Goal: Task Accomplishment & Management: Complete application form

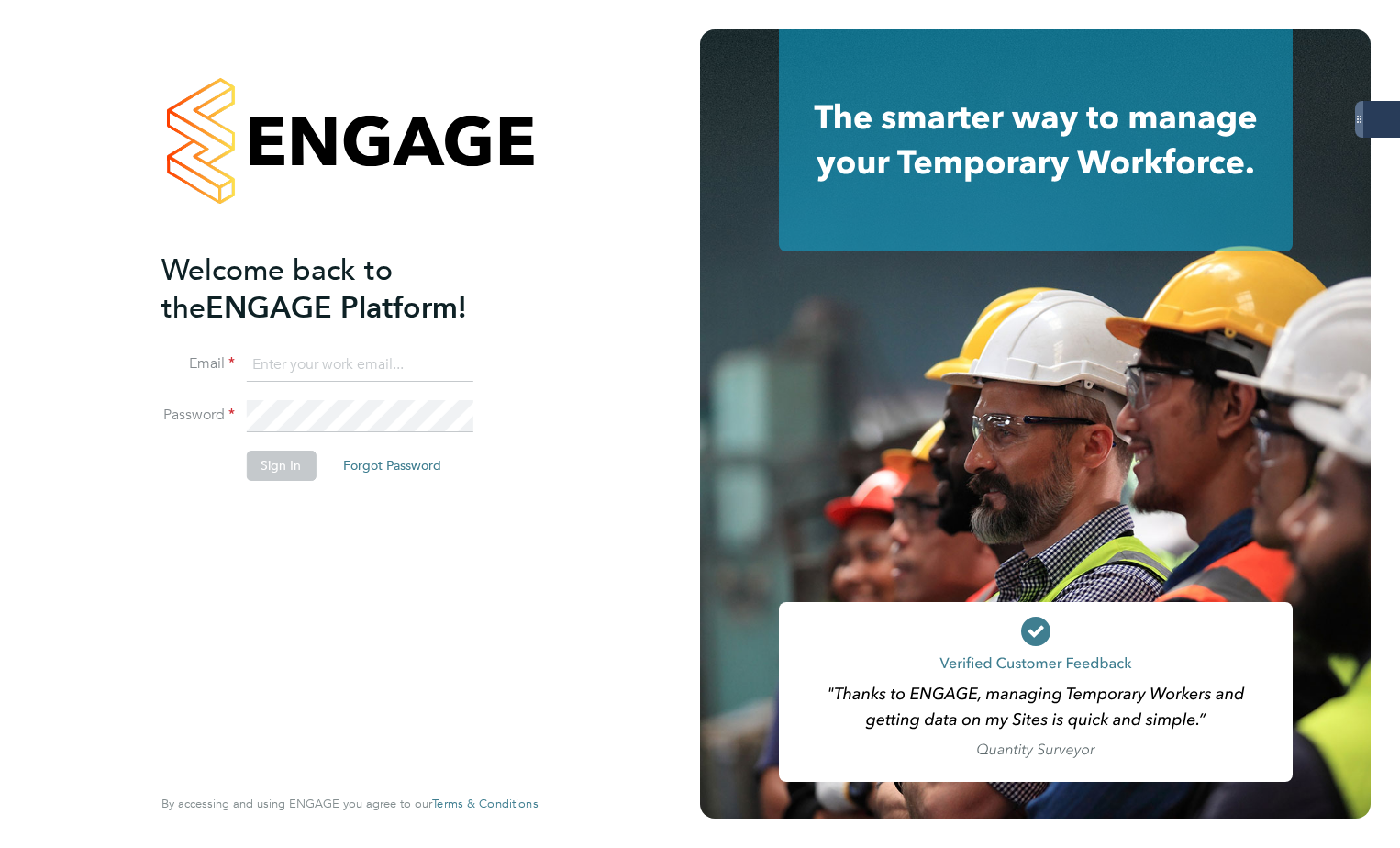
type input "[PERSON_NAME][EMAIL_ADDRESS][DOMAIN_NAME]"
click at [290, 461] on button "Sign In" at bounding box center [281, 464] width 70 height 29
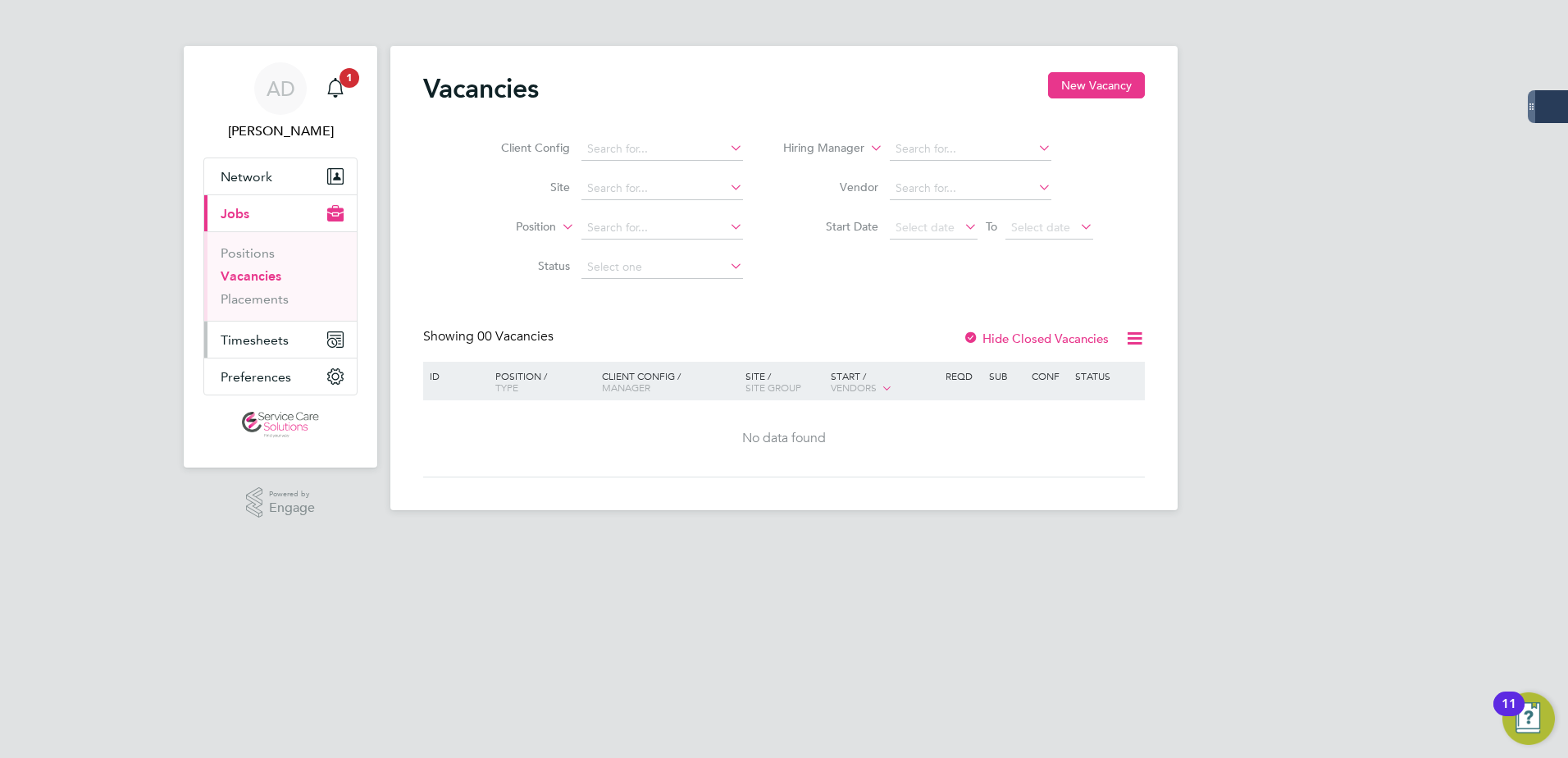
click at [235, 345] on span "Timesheets" at bounding box center [254, 340] width 68 height 16
click at [258, 342] on span "Timesheets" at bounding box center [254, 340] width 68 height 16
click at [239, 341] on span "Timesheets" at bounding box center [254, 340] width 68 height 16
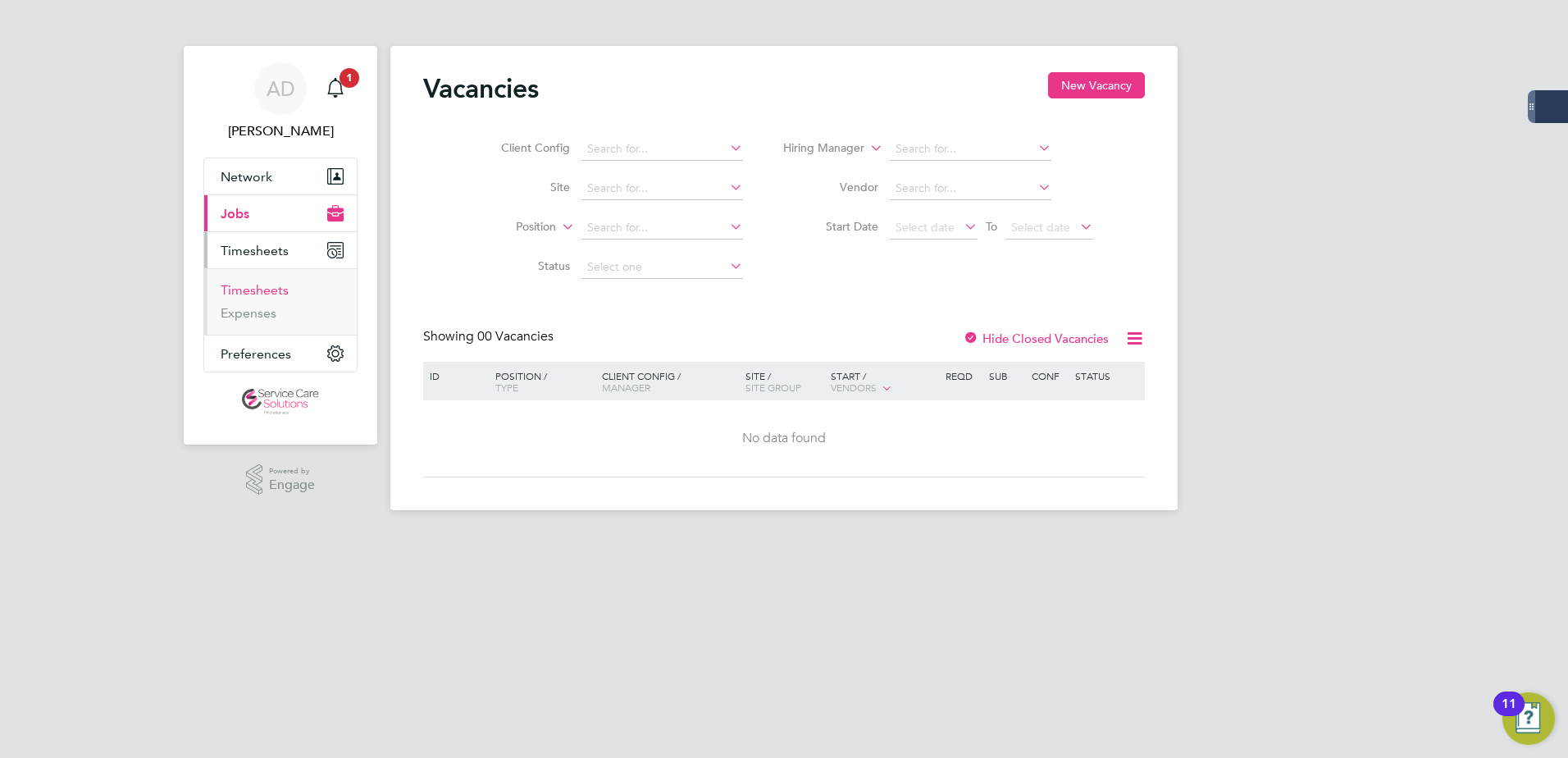
click at [270, 294] on link "Timesheets" at bounding box center [254, 290] width 68 height 16
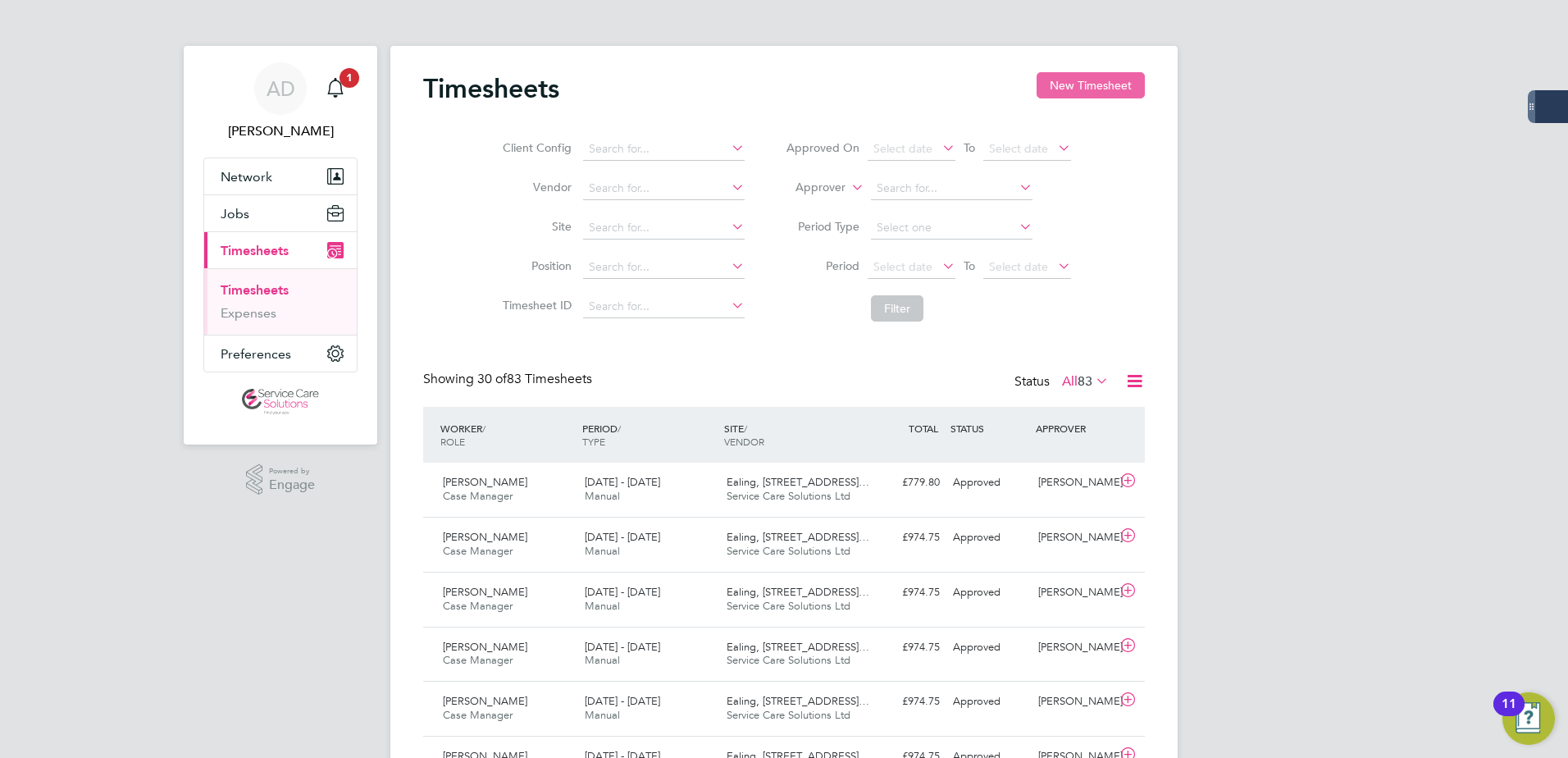
click at [1100, 75] on button "New Timesheet" at bounding box center [1090, 85] width 108 height 26
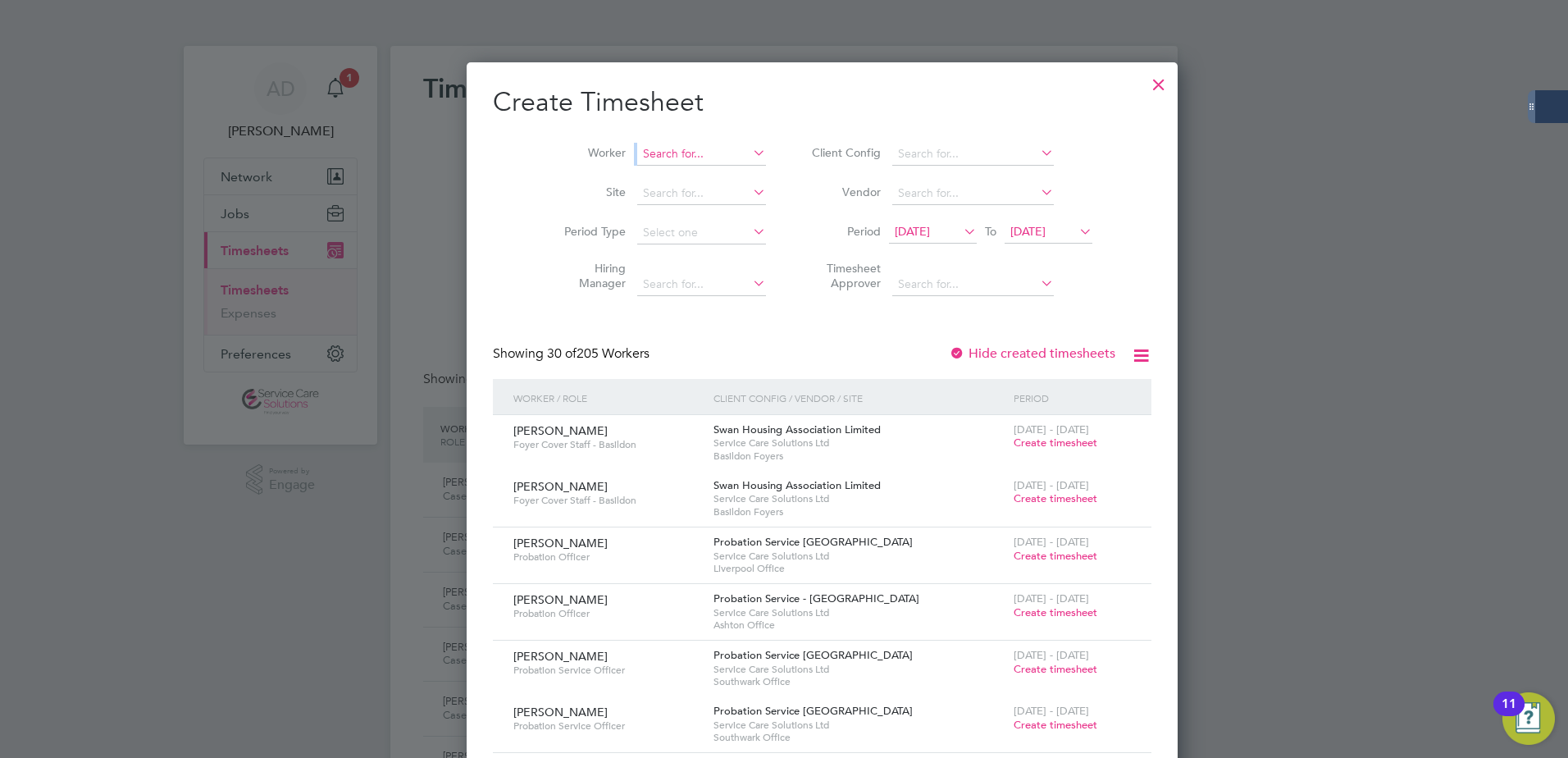
drag, startPoint x: 598, startPoint y: 155, endPoint x: 612, endPoint y: 159, distance: 14.6
click at [602, 157] on li "Worker" at bounding box center [659, 154] width 255 height 39
click at [637, 158] on input at bounding box center [701, 154] width 128 height 23
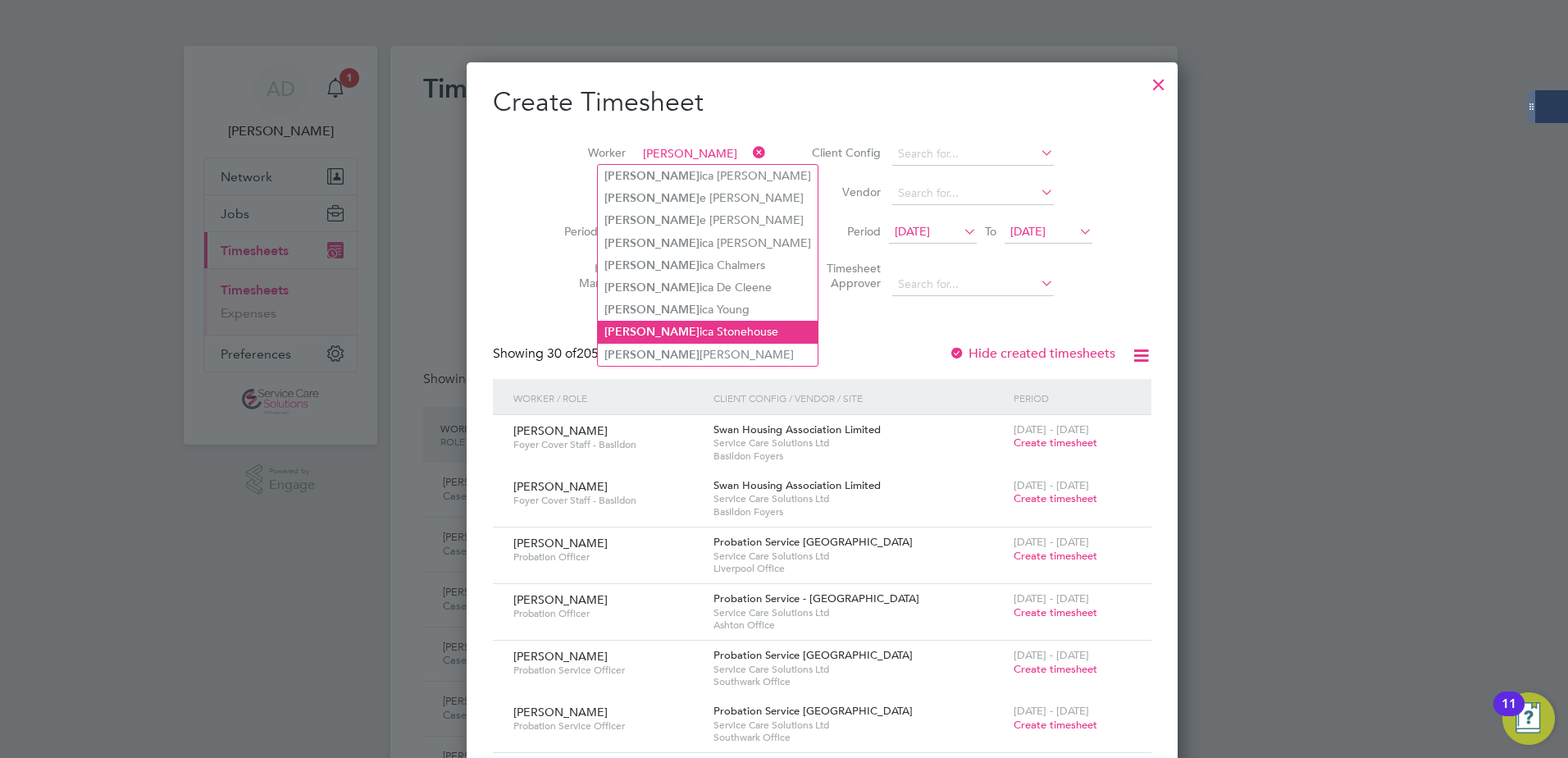
click at [661, 329] on li "Jess ica Stonehouse" at bounding box center [708, 332] width 220 height 22
type input "Jessica Stonehouse"
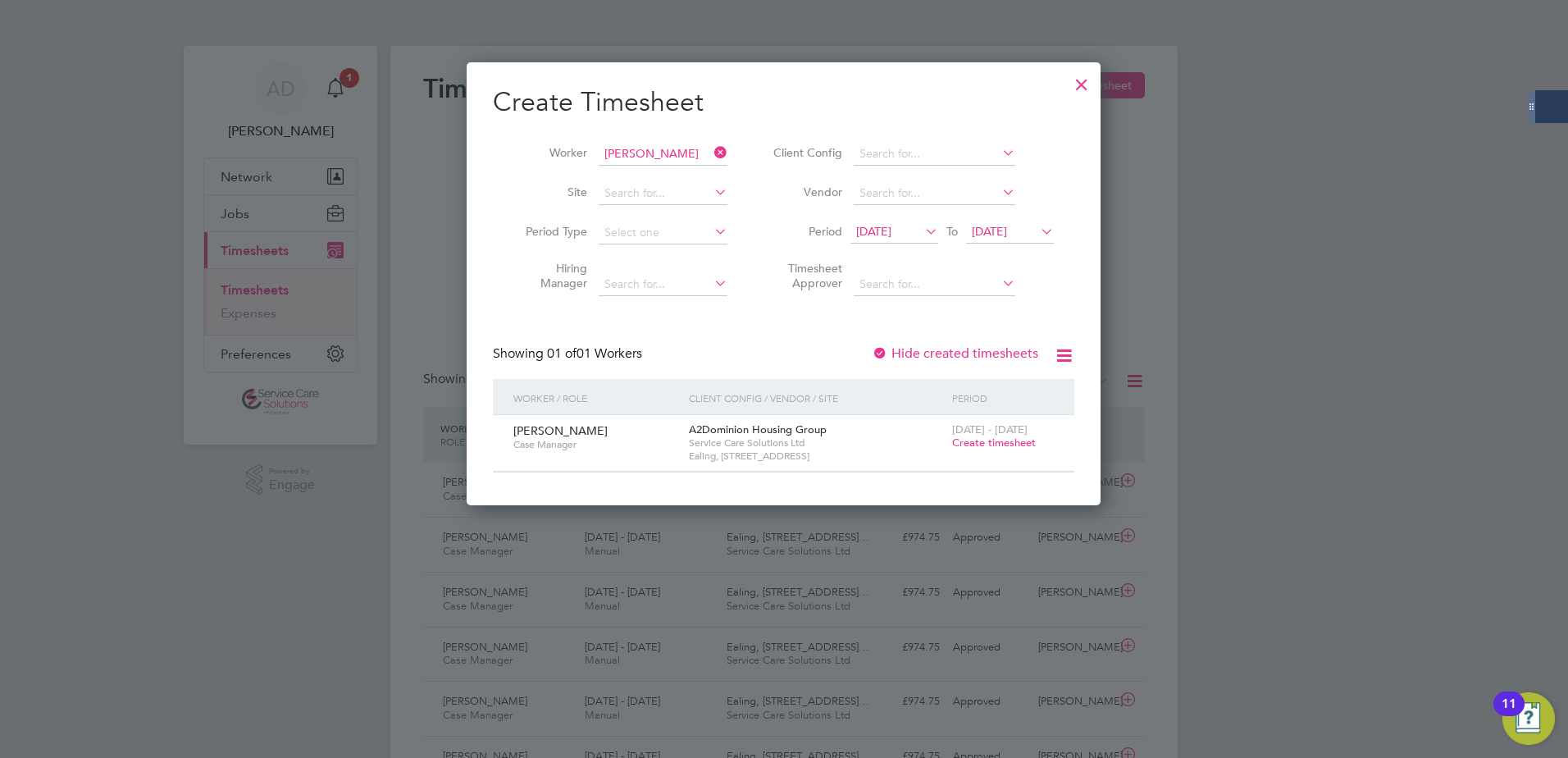
click at [1022, 448] on span "Create timesheet" at bounding box center [994, 442] width 84 height 14
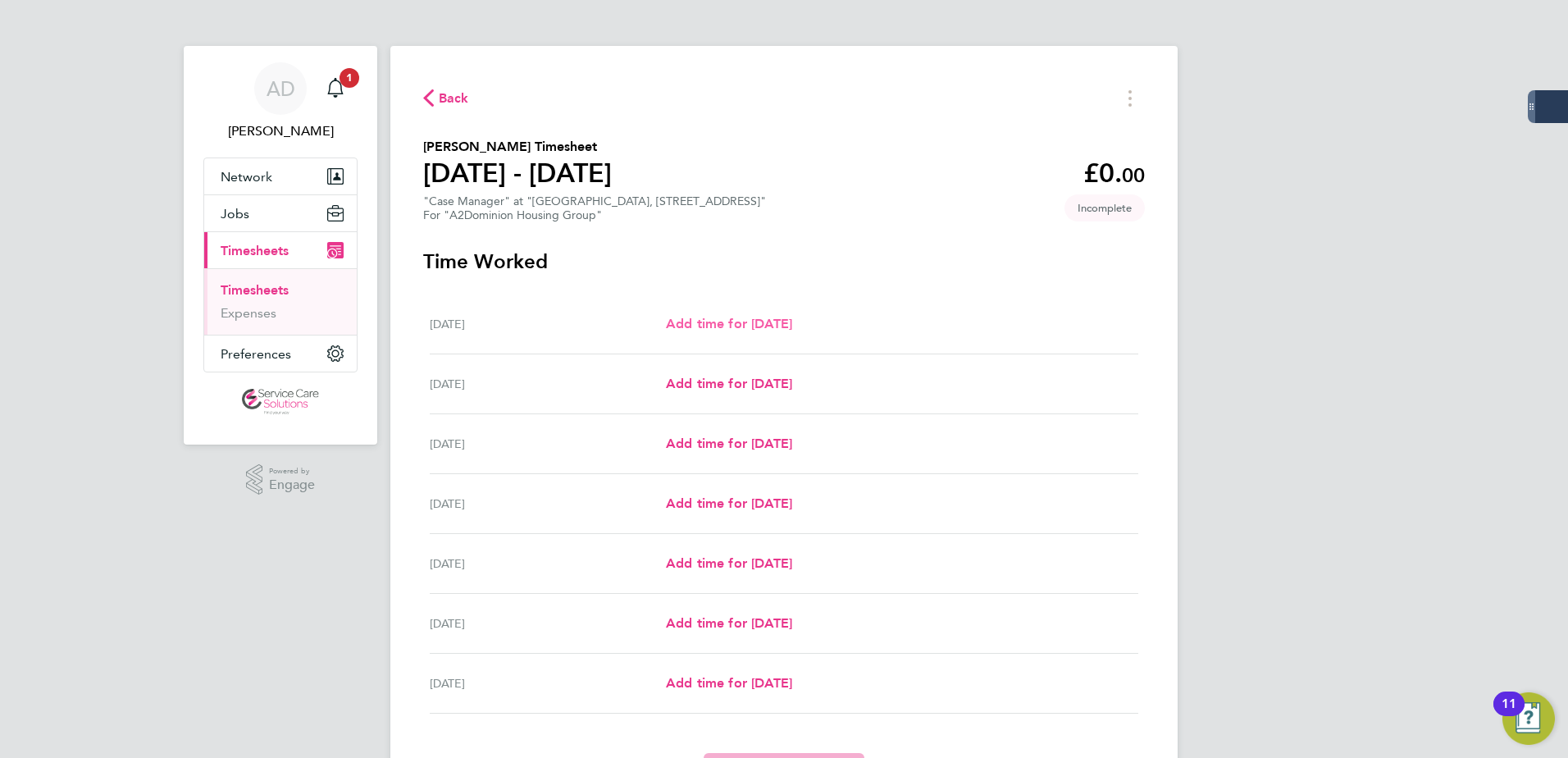
click at [742, 334] on div "Mon 22 Sep Add time for Mon 22 Sep Add time for Mon 22 Sep" at bounding box center [784, 324] width 709 height 60
click at [749, 328] on span "Add time for Mon 22 Sep" at bounding box center [729, 324] width 126 height 16
select select "30"
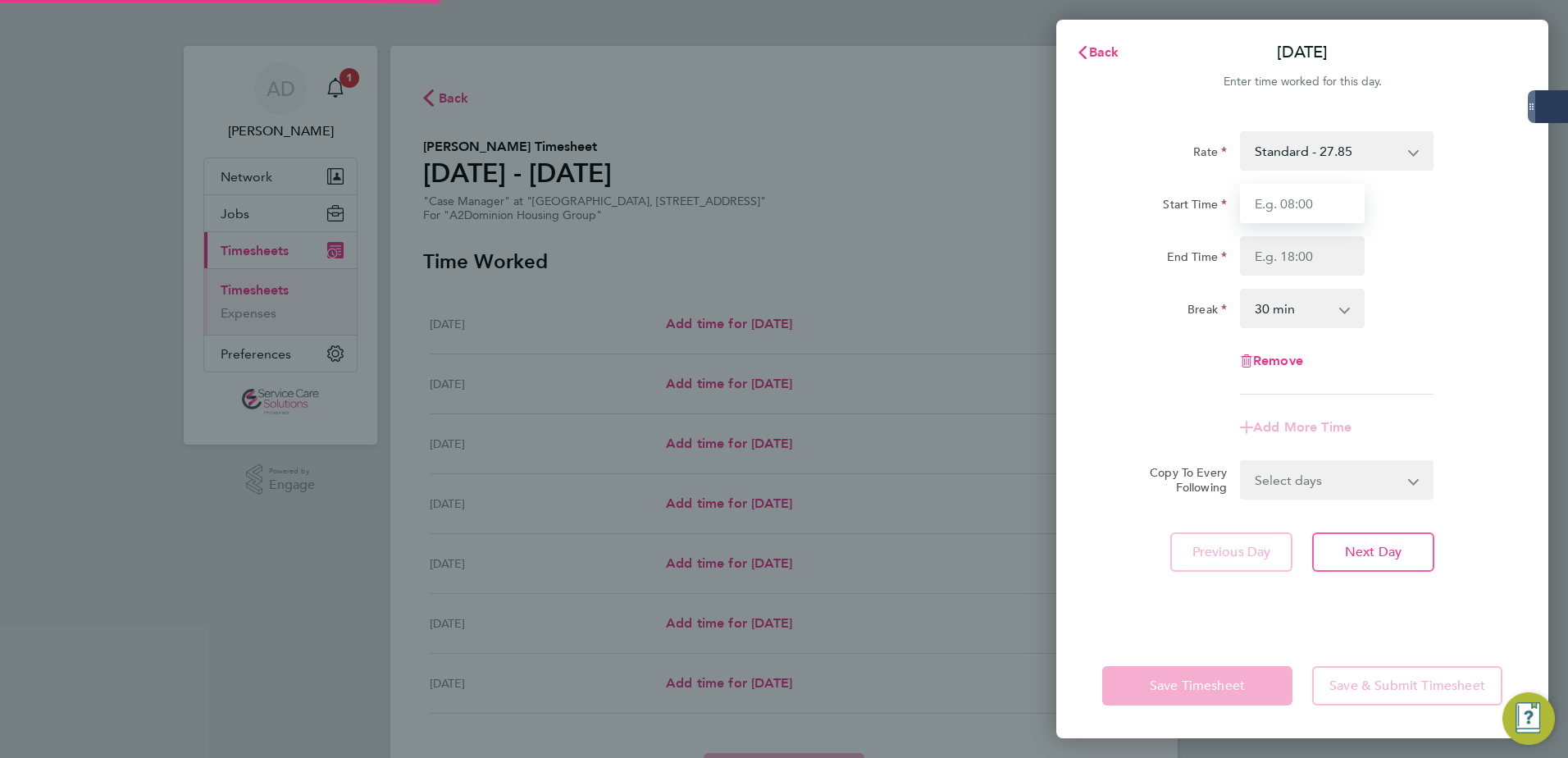
click at [1274, 205] on input "Start Time" at bounding box center [1302, 203] width 124 height 39
type input "08:00"
type input "16:00"
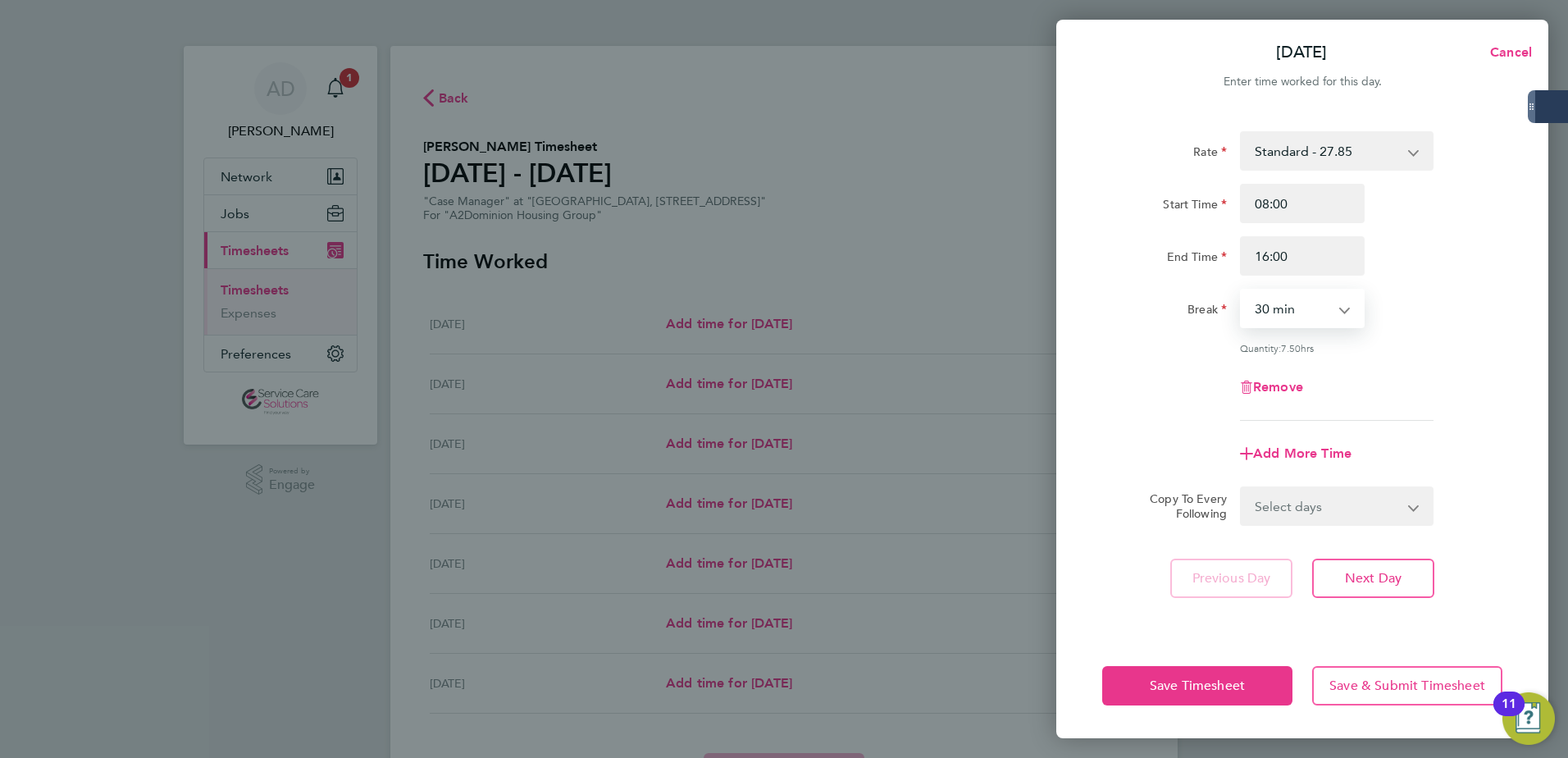
drag, startPoint x: 1302, startPoint y: 303, endPoint x: 1302, endPoint y: 314, distance: 11.0
click at [1302, 305] on select "0 min 15 min 30 min 45 min 60 min 75 min 90 min" at bounding box center [1292, 308] width 102 height 36
select select "60"
click at [1241, 291] on select "0 min 15 min 30 min 45 min 60 min 75 min 90 min" at bounding box center [1292, 308] width 102 height 36
click at [1464, 329] on div "Rate Standard - 27.85 Start Time 08:00 End Time 16:00 Break 0 min 15 min 30 min…" at bounding box center [1302, 276] width 400 height 290
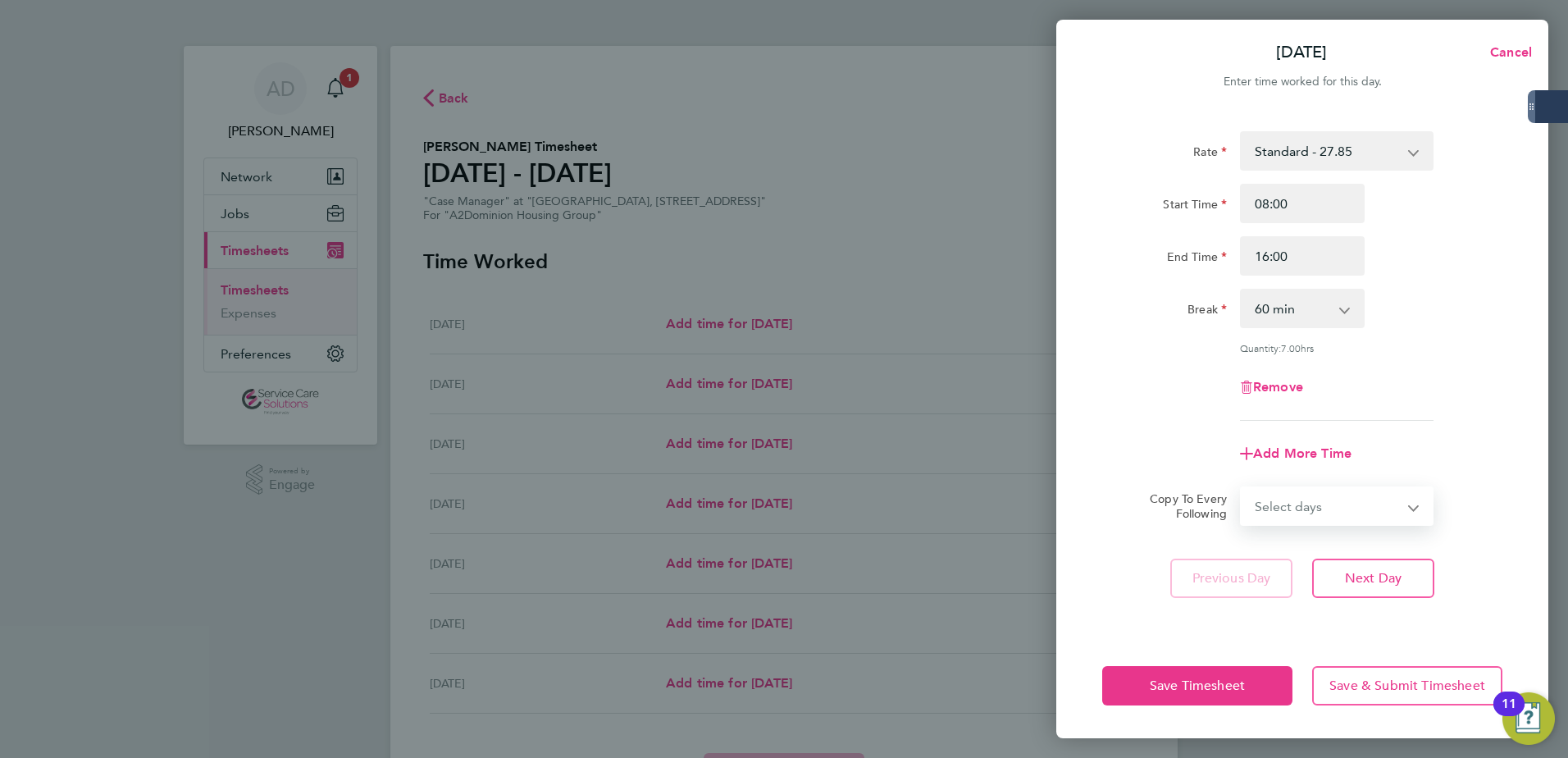
drag, startPoint x: 1354, startPoint y: 507, endPoint x: 1342, endPoint y: 522, distance: 19.2
click at [1354, 507] on select "Select days Day Weekday (Mon-Fri) Weekend (Sat-Sun) Tuesday Wednesday Thursday …" at bounding box center [1327, 506] width 172 height 36
select select "WEEKDAY"
click at [1241, 488] on select "Select days Day Weekday (Mon-Fri) Weekend (Sat-Sun) Tuesday Wednesday Thursday …" at bounding box center [1327, 506] width 172 height 36
select select "2025-09-28"
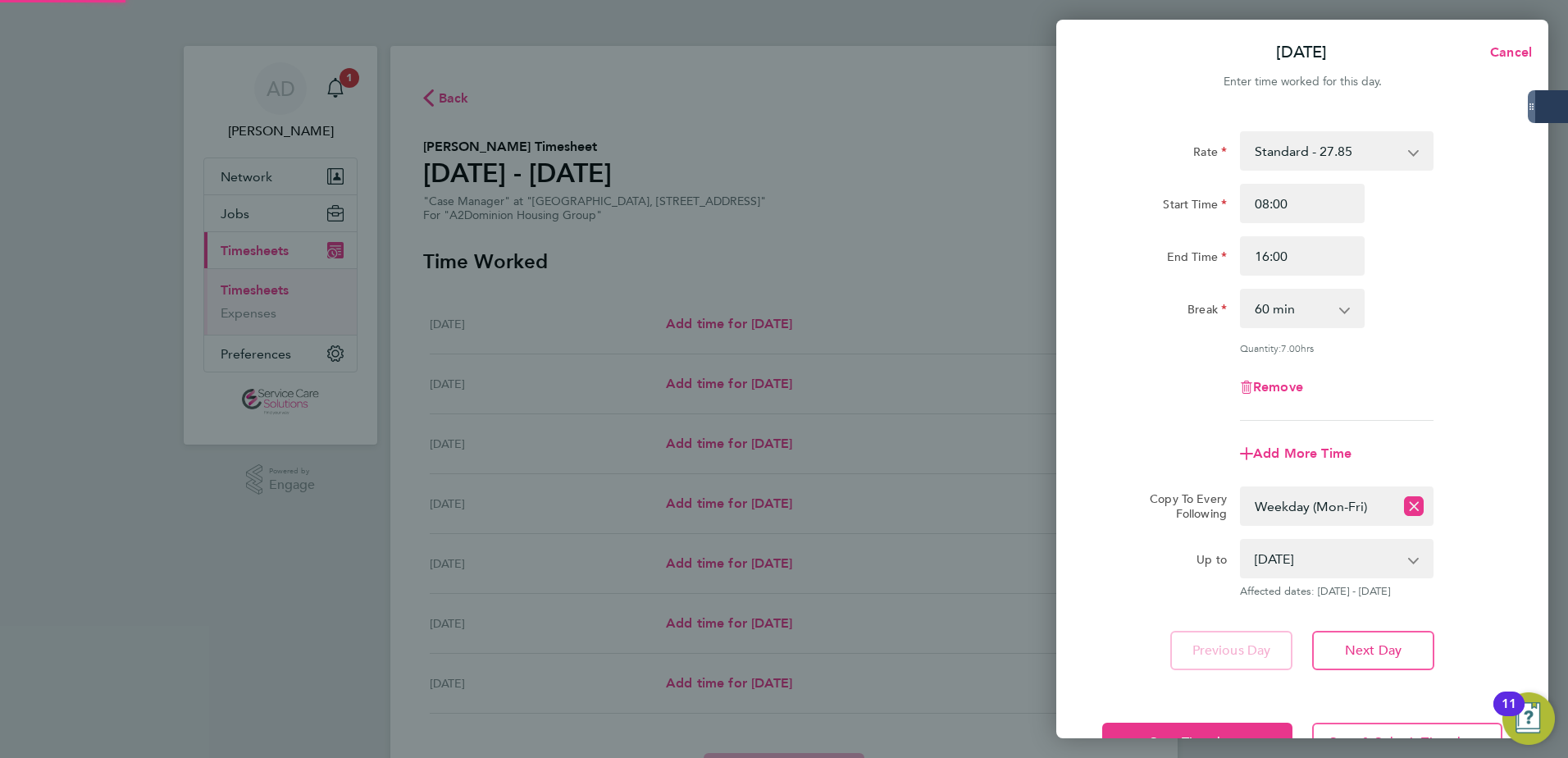
click at [1497, 400] on div "Remove" at bounding box center [1302, 387] width 413 height 39
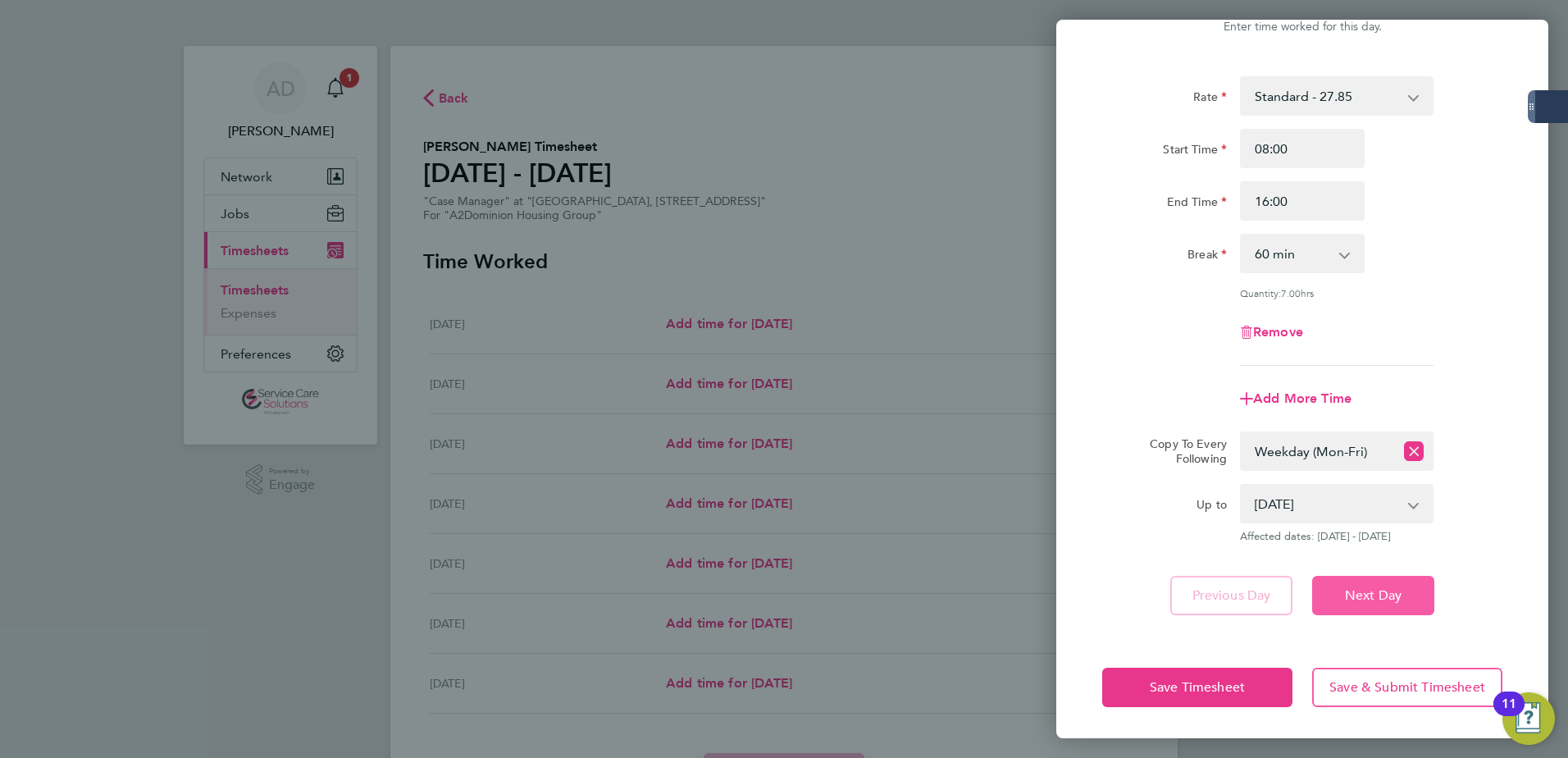
click at [1355, 609] on button "Next Day" at bounding box center [1372, 595] width 122 height 39
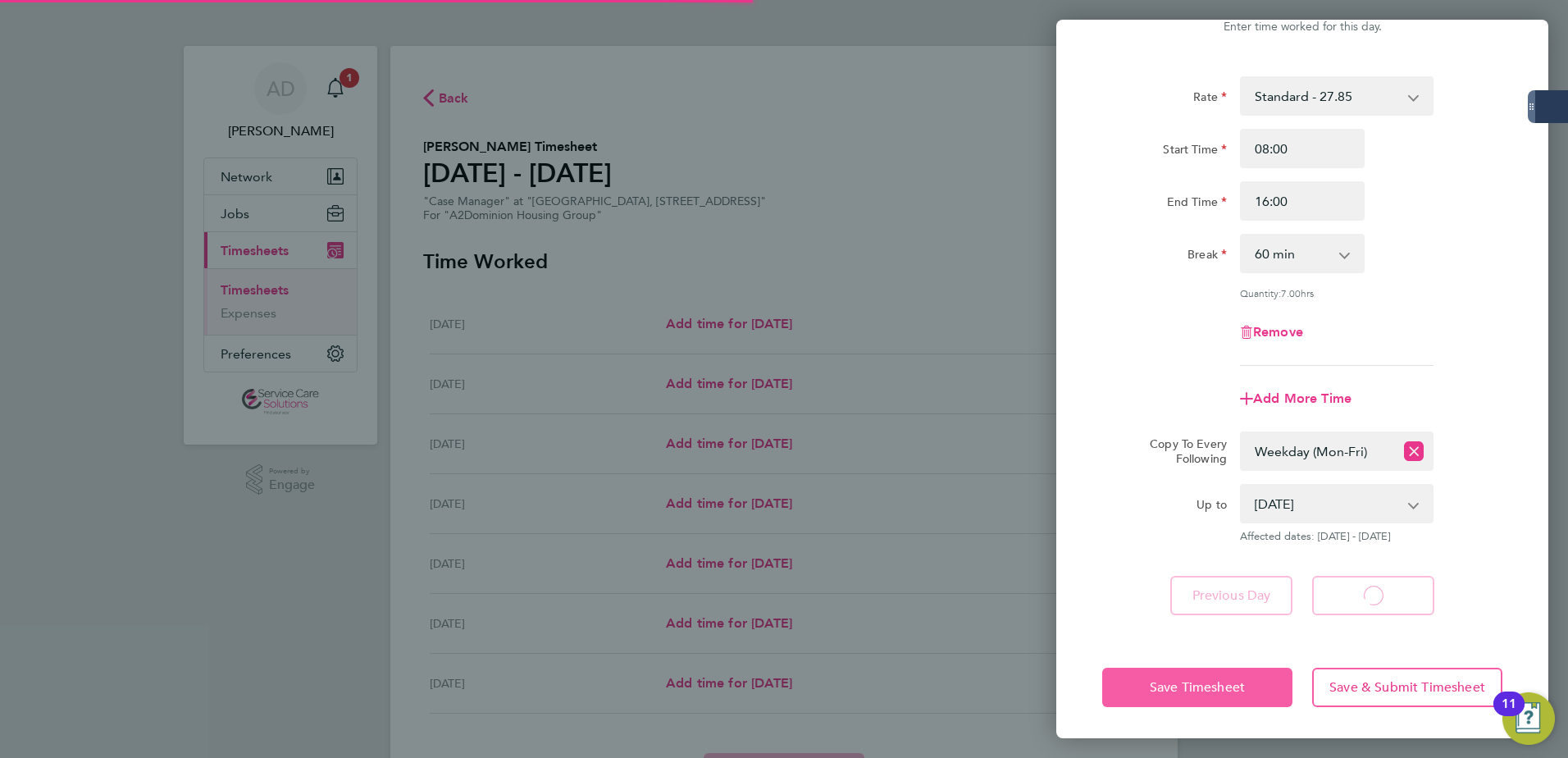
select select "60"
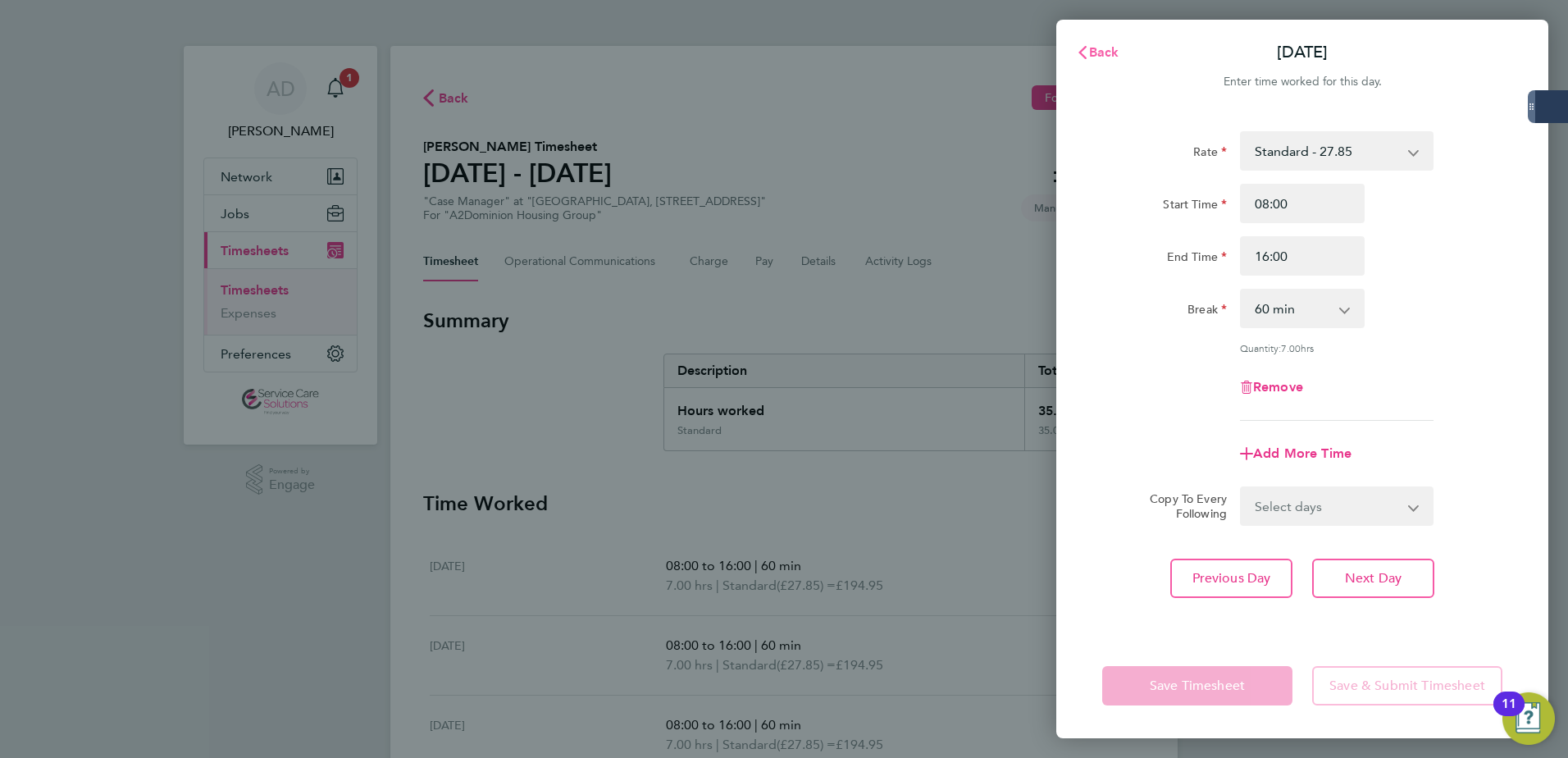
click at [1085, 54] on icon "button" at bounding box center [1083, 53] width 13 height 13
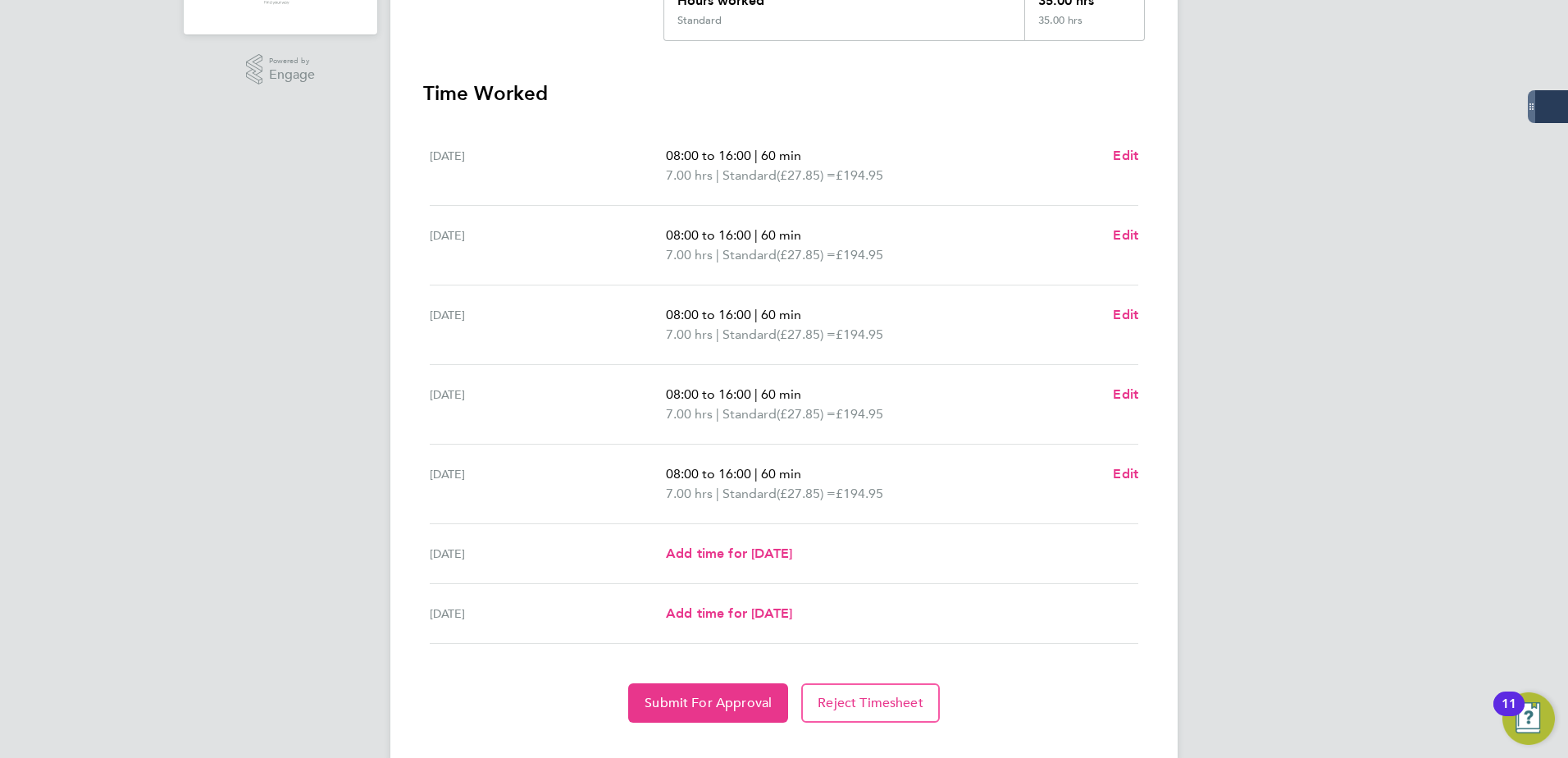
click at [1408, 498] on div "AD Amy Dhawan Notifications 1 Applications: Network Businesses Sites Workers Co…" at bounding box center [784, 189] width 1568 height 1198
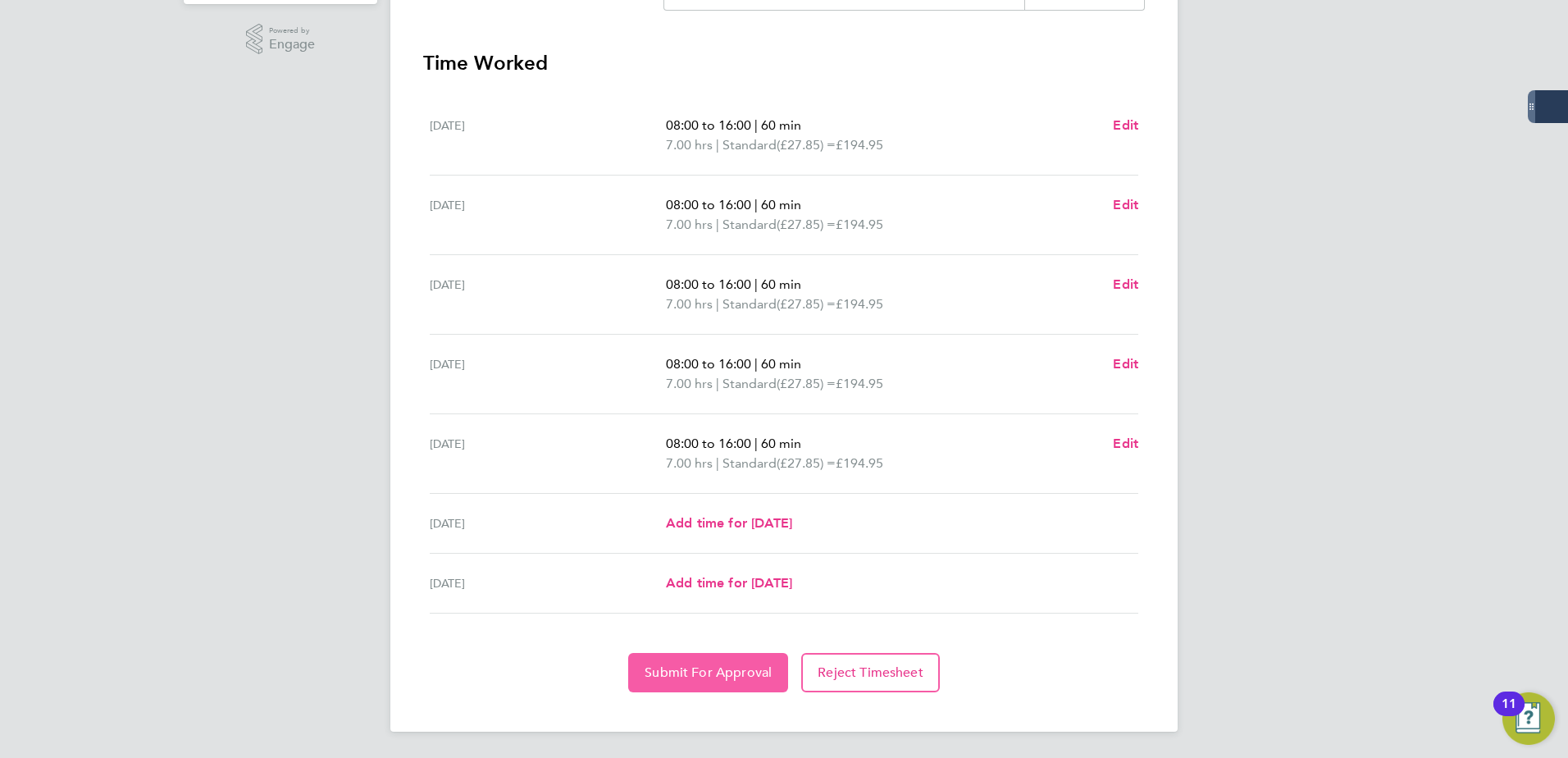
click at [663, 674] on span "Submit For Approval" at bounding box center [707, 673] width 127 height 17
